Goal: Task Accomplishment & Management: Use online tool/utility

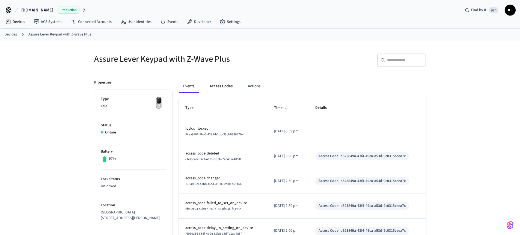
click at [215, 84] on button "Access Codes" at bounding box center [221, 86] width 32 height 13
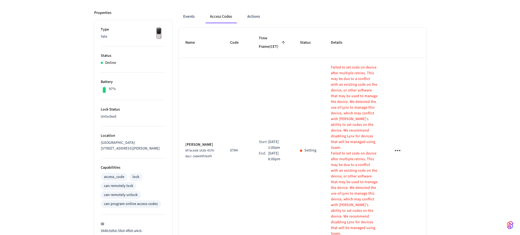
scroll to position [208, 0]
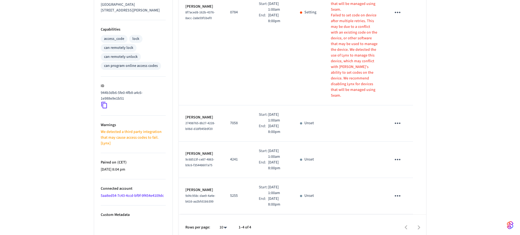
click at [117, 114] on li "ID 944b3db6-5fe0-4fb8-a4c6-1e988e9e1b51" at bounding box center [133, 96] width 65 height 39
click at [105, 106] on icon at bounding box center [104, 105] width 7 height 7
click at [135, 193] on link "5aa8ed54-7c43-4ccd-bf9f-9f454e4109dc" at bounding box center [132, 195] width 63 height 5
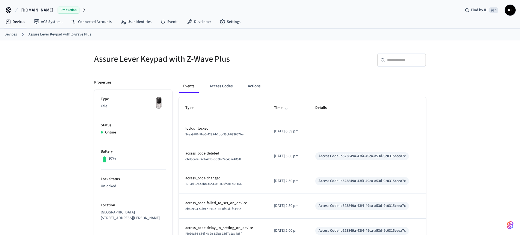
scroll to position [198, 0]
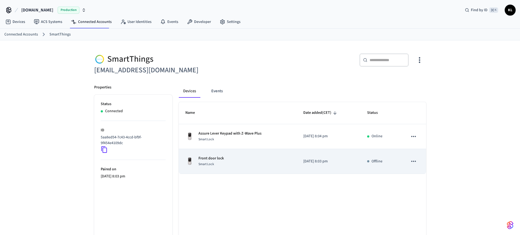
click at [204, 159] on p "Front door lock" at bounding box center [210, 159] width 25 height 6
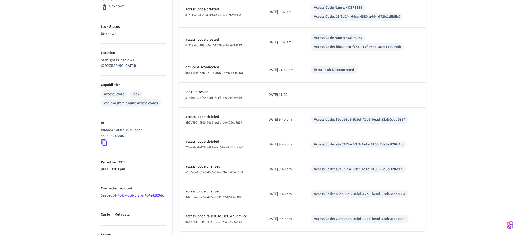
scroll to position [176, 0]
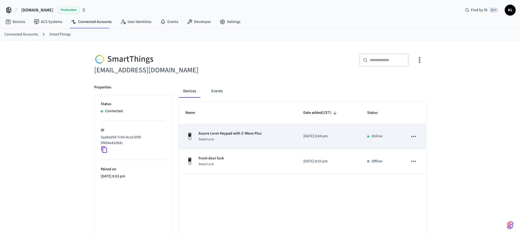
click at [211, 139] on span "Smart Lock" at bounding box center [206, 139] width 16 height 5
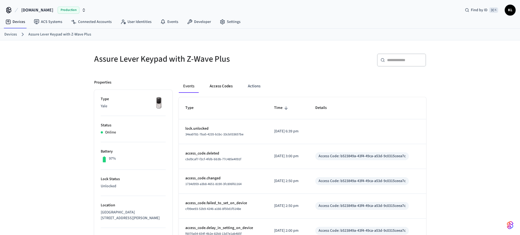
click at [218, 85] on button "Access Codes" at bounding box center [221, 86] width 32 height 13
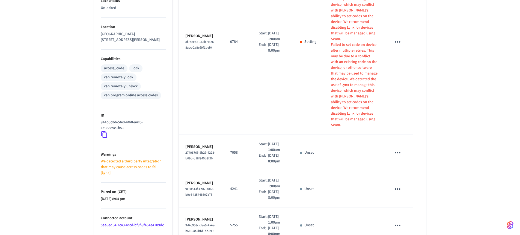
scroll to position [208, 0]
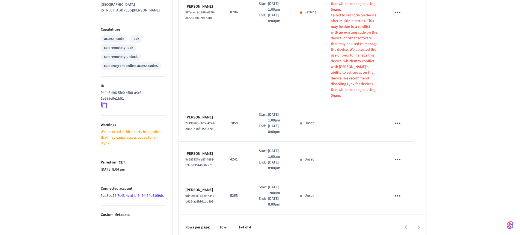
click at [221, 222] on body "Hospitable.com Production Find by ID ⌘ K KL Devices ACS Systems Connected Accou…" at bounding box center [260, 16] width 520 height 449
click at [222, 219] on li "All" at bounding box center [221, 219] width 14 height 14
type input "**"
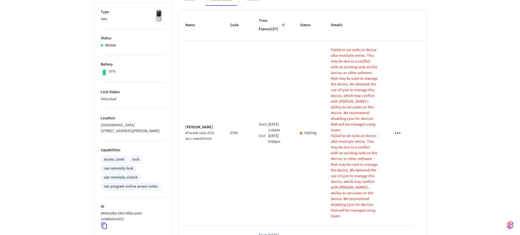
scroll to position [37, 0]
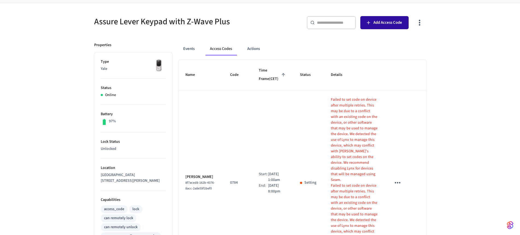
click at [399, 25] on span "Add Access Code" at bounding box center [388, 22] width 29 height 7
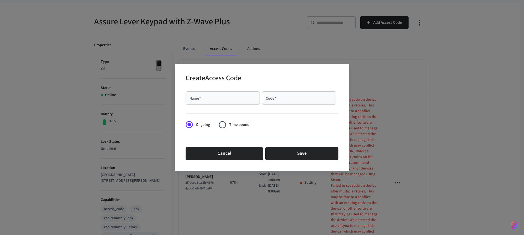
click at [232, 102] on div "Name   *" at bounding box center [223, 97] width 74 height 13
click at [237, 120] on label "Time bound" at bounding box center [233, 124] width 34 height 13
click at [268, 149] on button "Save" at bounding box center [301, 153] width 73 height 13
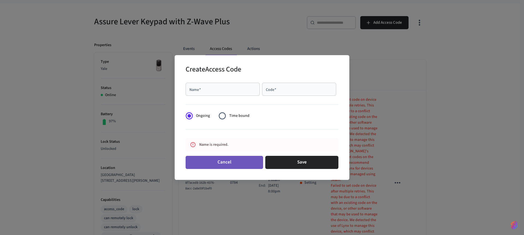
click at [242, 158] on button "Cancel" at bounding box center [225, 162] width 78 height 13
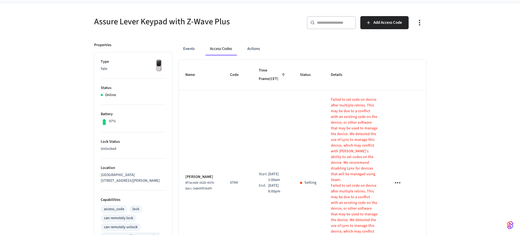
click at [223, 35] on div "Assure Lever Keypad with Z-Wave Plus ​ ​ Add Access Code Properties Type Yale S…" at bounding box center [260, 211] width 341 height 402
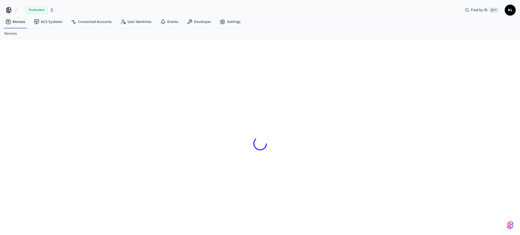
scroll to position [7, 0]
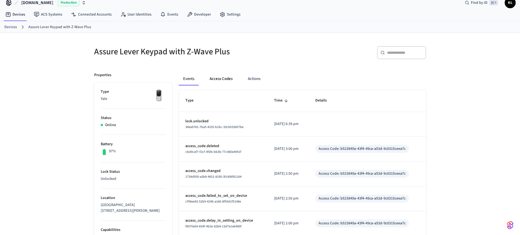
click at [227, 73] on button "Access Codes" at bounding box center [221, 78] width 32 height 13
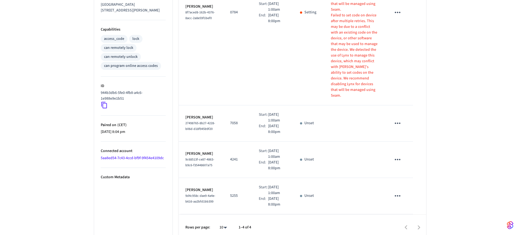
scroll to position [57, 0]
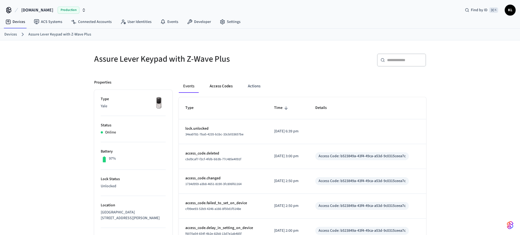
click at [213, 88] on button "Access Codes" at bounding box center [221, 86] width 32 height 13
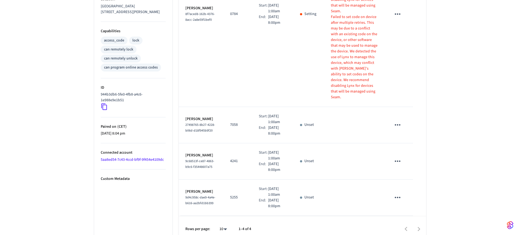
scroll to position [208, 0]
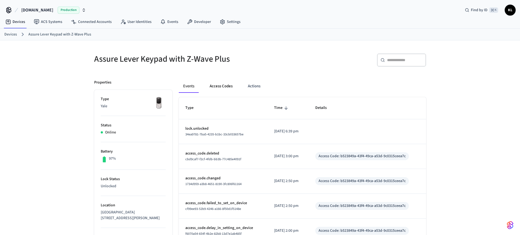
click at [223, 84] on button "Access Codes" at bounding box center [221, 86] width 32 height 13
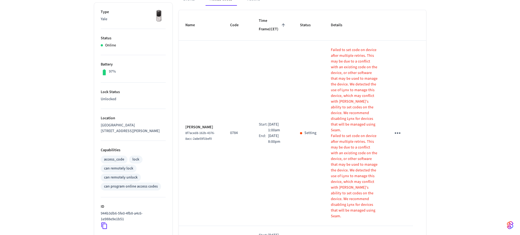
scroll to position [59, 0]
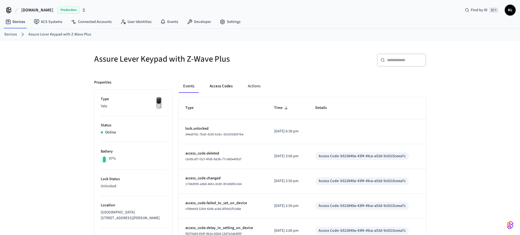
click at [215, 87] on button "Access Codes" at bounding box center [221, 86] width 32 height 13
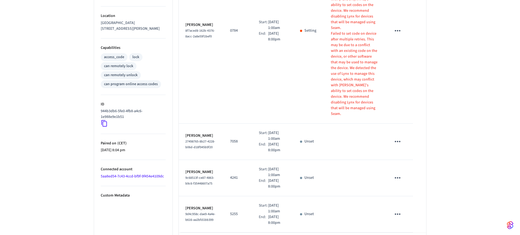
scroll to position [208, 0]
